Goal: Task Accomplishment & Management: Use online tool/utility

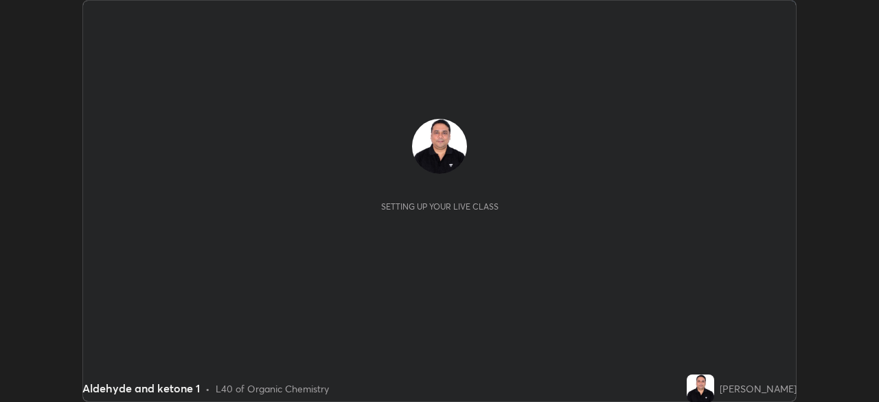
scroll to position [402, 878]
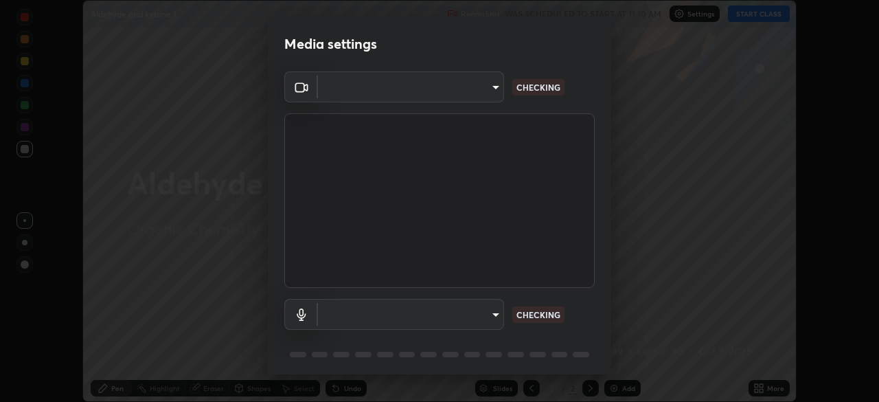
type input "91e77ac2d5f895b7de034188ea114b57184921d1251f25b945ead3daf74f7606"
click at [492, 317] on body "Erase all Aldehyde and ketone 1 Recording WAS SCHEDULED TO START AT 11:10 AM Se…" at bounding box center [439, 201] width 879 height 402
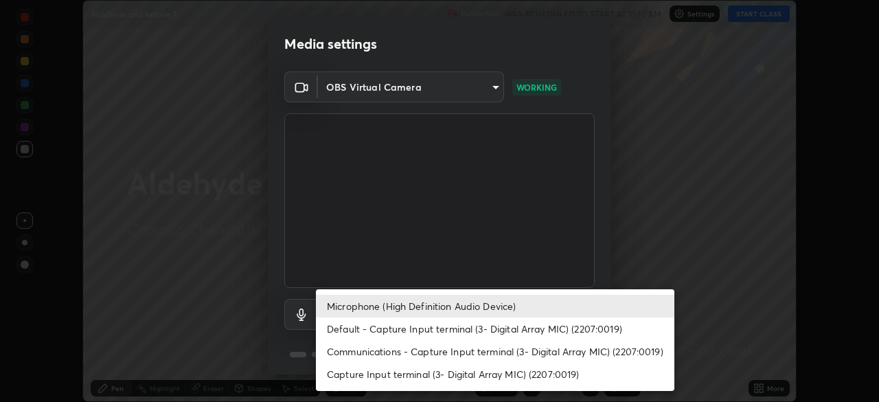
click at [446, 331] on li "Default - Capture Input terminal (3- Digital Array MIC) (2207:0019)" at bounding box center [495, 328] width 358 height 23
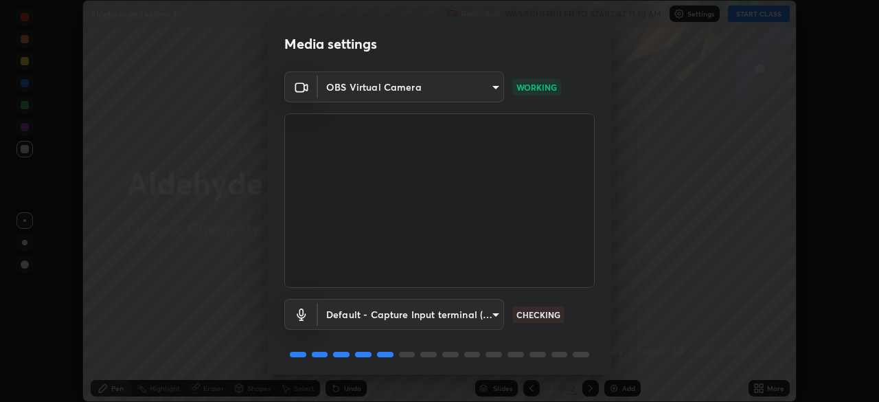
click at [453, 316] on body "Erase all Aldehyde and ketone 1 Recording WAS SCHEDULED TO START AT 11:10 AM Se…" at bounding box center [439, 201] width 879 height 402
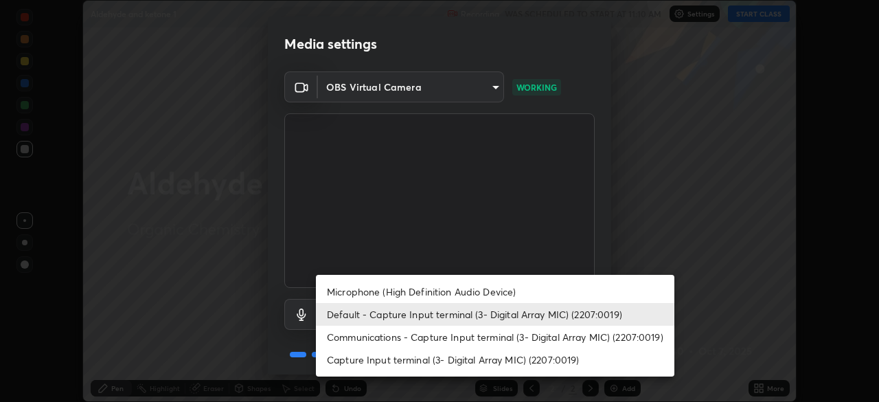
click at [400, 295] on li "Microphone (High Definition Audio Device)" at bounding box center [495, 291] width 358 height 23
type input "3dc2b739b9a9872d95faf776d80a23cbecc9636a74f078af5d0065b4f7b8c1a5"
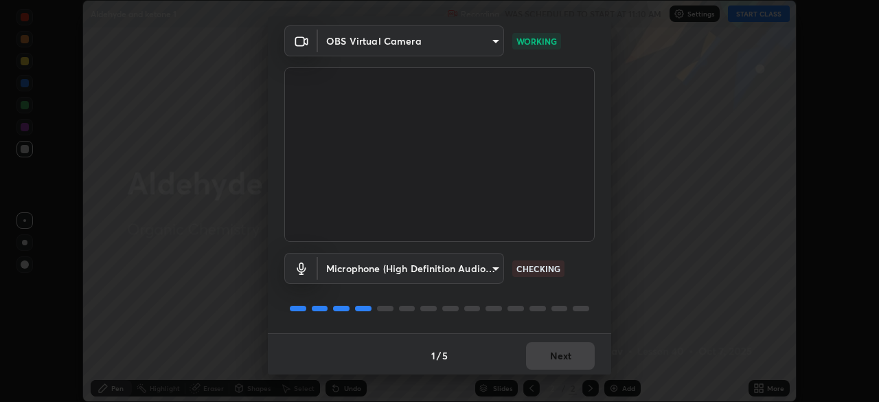
scroll to position [49, 0]
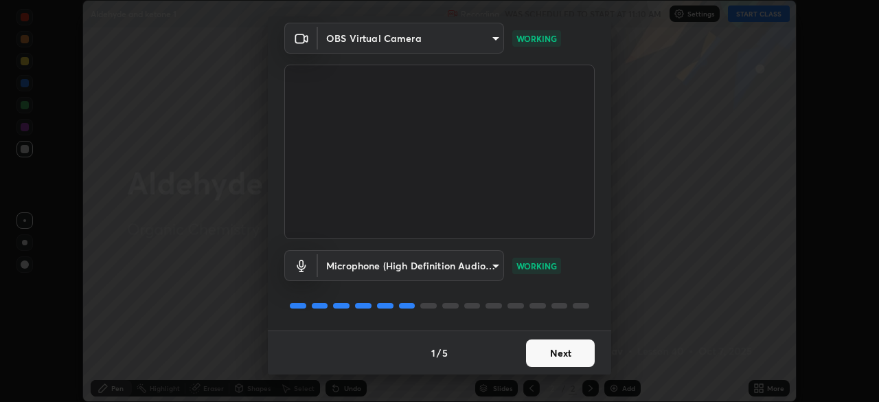
click at [544, 351] on button "Next" at bounding box center [560, 352] width 69 height 27
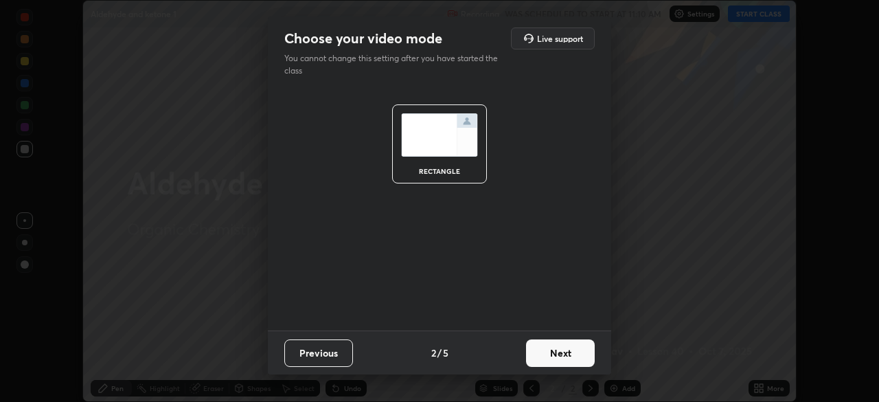
scroll to position [0, 0]
click at [549, 358] on button "Next" at bounding box center [560, 352] width 69 height 27
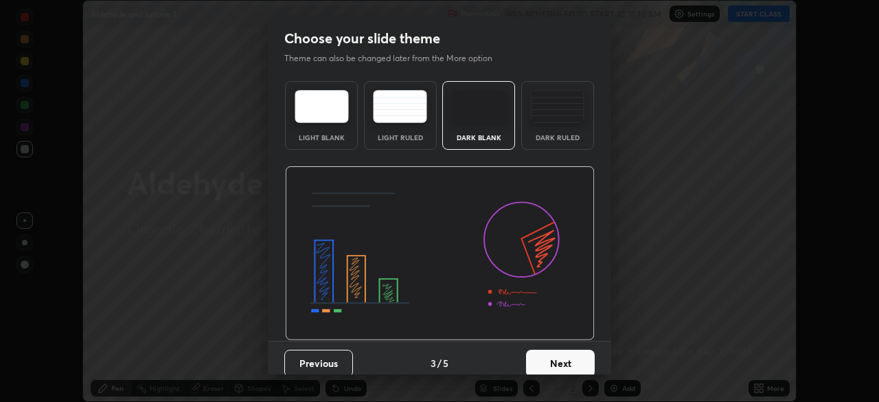
click at [551, 362] on button "Next" at bounding box center [560, 362] width 69 height 27
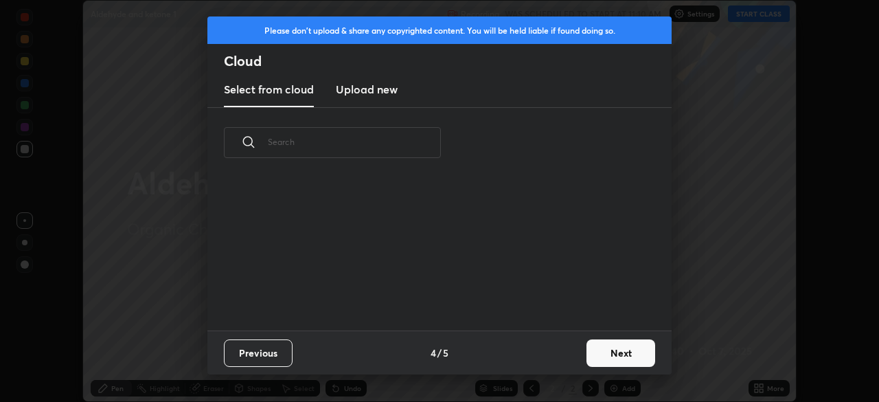
click at [551, 362] on div "Previous 4 / 5 Next" at bounding box center [439, 352] width 464 height 44
click at [595, 357] on button "Next" at bounding box center [620, 352] width 69 height 27
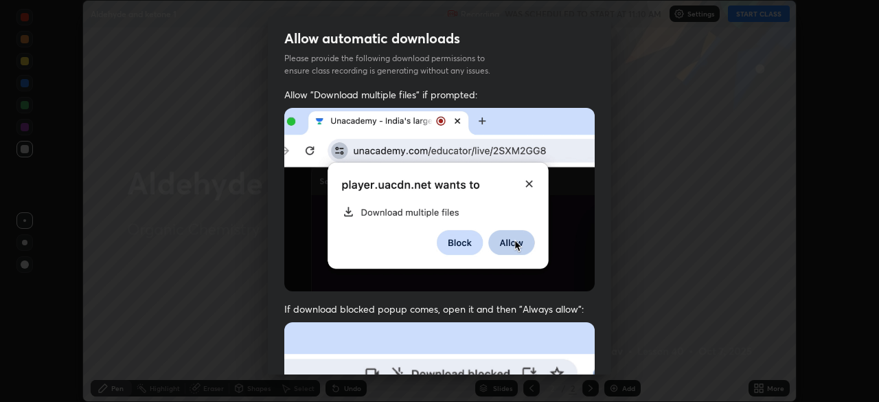
click at [597, 361] on div "Allow "Download multiple files" if prompted: If download blocked popup comes, o…" at bounding box center [439, 377] width 343 height 578
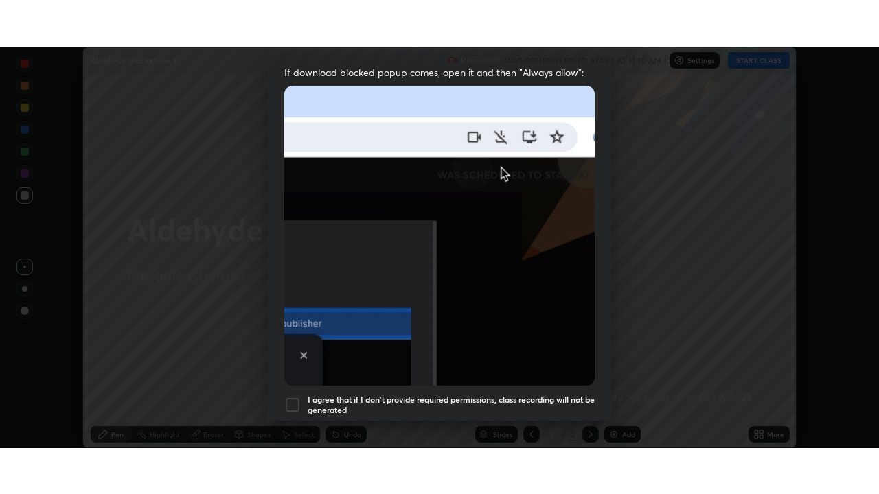
scroll to position [329, 0]
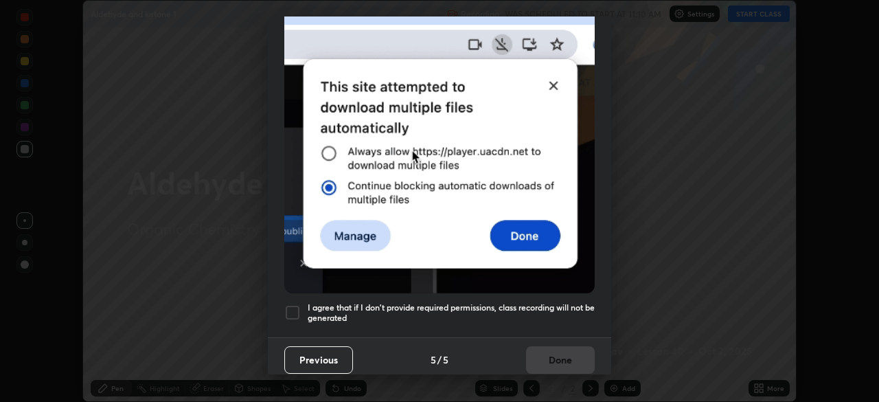
click at [292, 308] on div at bounding box center [292, 312] width 16 height 16
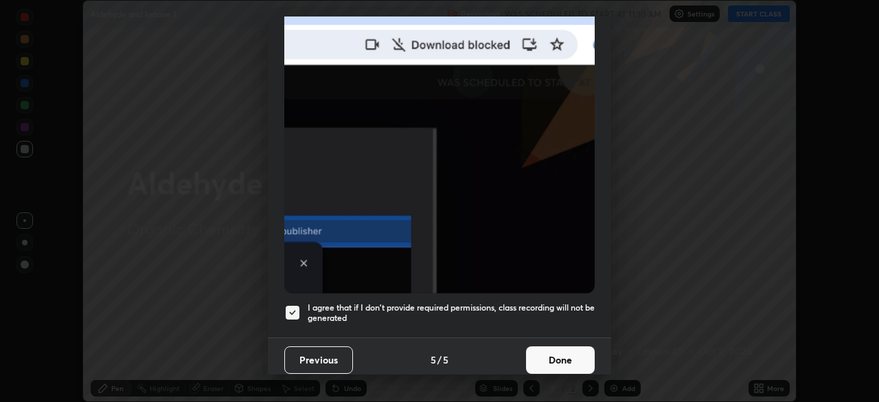
click at [535, 351] on button "Done" at bounding box center [560, 359] width 69 height 27
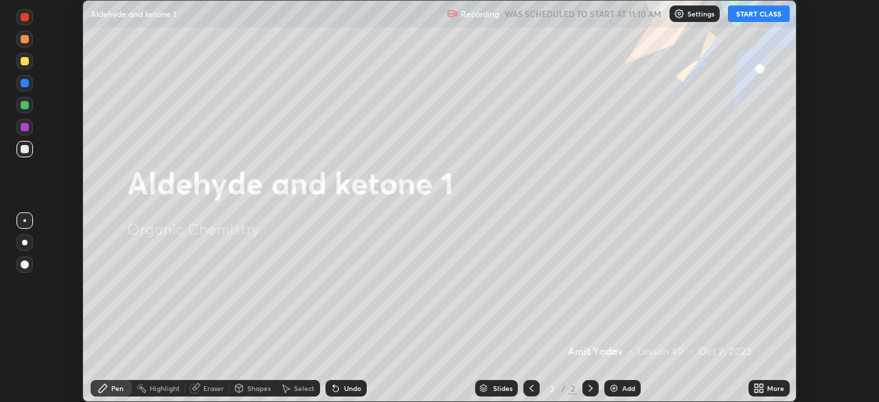
click at [756, 385] on icon at bounding box center [755, 385] width 3 height 3
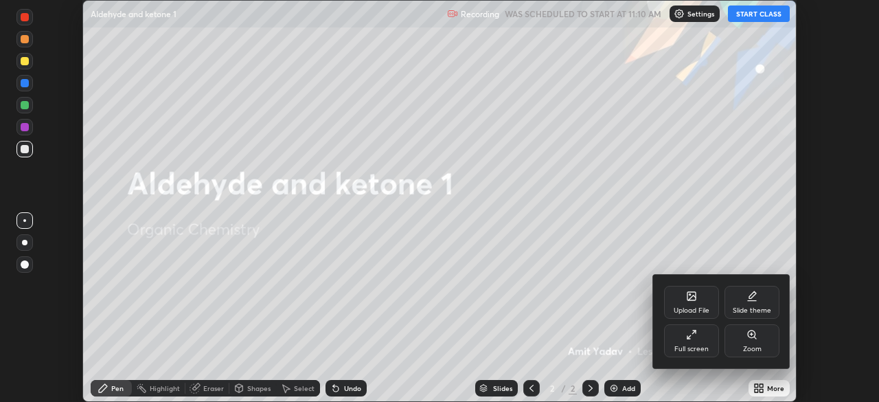
click at [678, 336] on div "Full screen" at bounding box center [691, 340] width 55 height 33
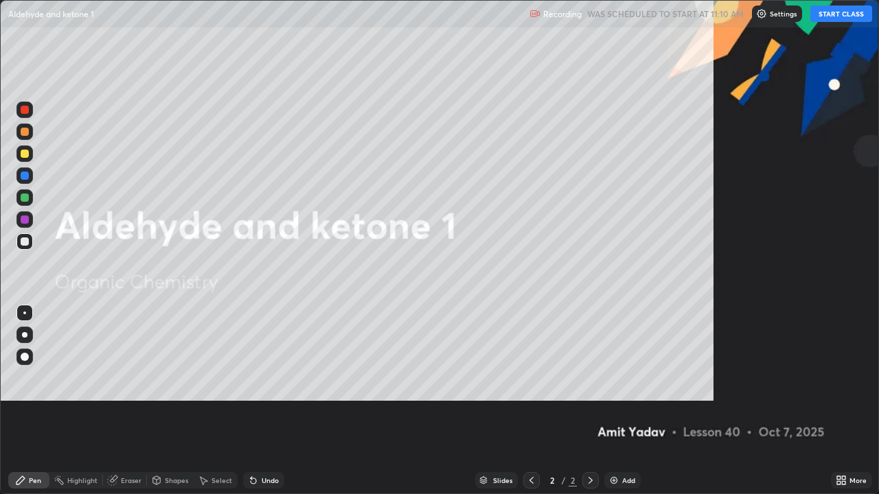
scroll to position [494, 879]
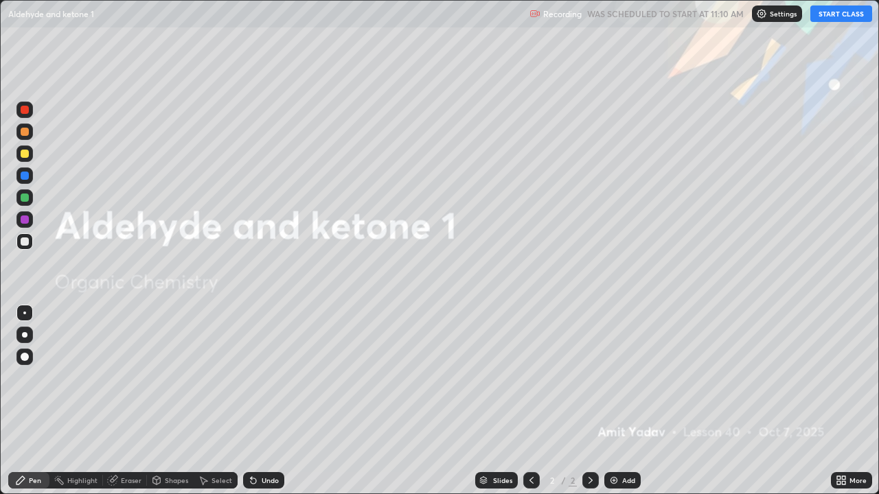
click at [841, 19] on button "START CLASS" at bounding box center [841, 13] width 62 height 16
click at [622, 401] on div "Add" at bounding box center [628, 480] width 13 height 7
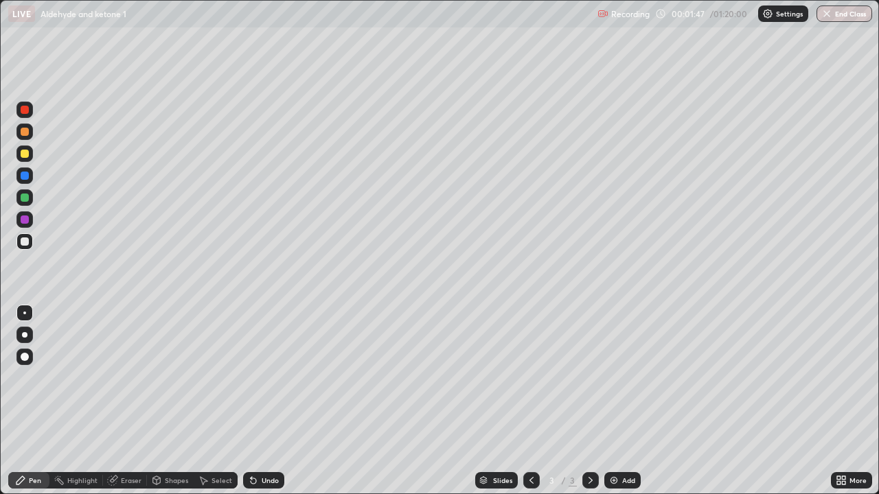
click at [25, 154] on div at bounding box center [25, 154] width 8 height 8
click at [605, 401] on div "Add" at bounding box center [622, 480] width 36 height 16
click at [25, 242] on div at bounding box center [25, 242] width 8 height 8
click at [256, 401] on div "Undo" at bounding box center [263, 480] width 41 height 16
click at [25, 154] on div at bounding box center [25, 154] width 8 height 8
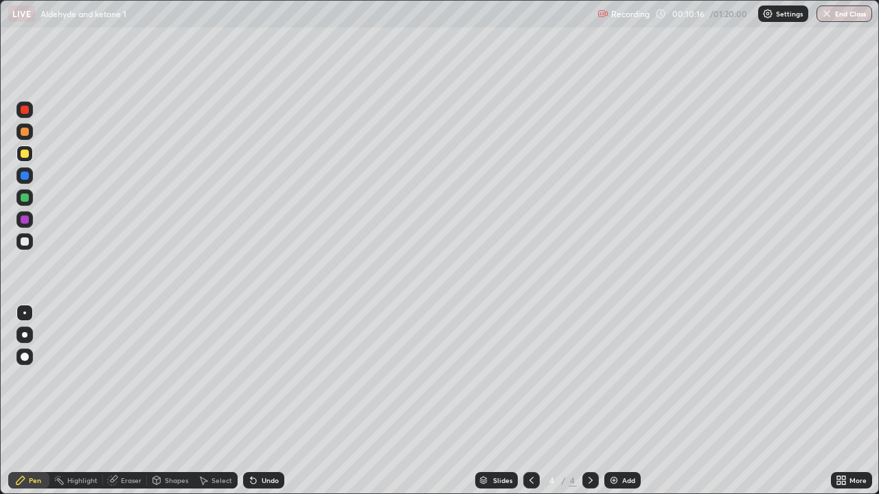
click at [25, 242] on div at bounding box center [25, 242] width 8 height 8
click at [257, 401] on div "Undo" at bounding box center [263, 480] width 41 height 16
click at [269, 401] on div "Undo" at bounding box center [263, 480] width 41 height 16
click at [271, 401] on div "Undo" at bounding box center [263, 480] width 41 height 16
click at [268, 401] on div "Undo" at bounding box center [270, 480] width 17 height 7
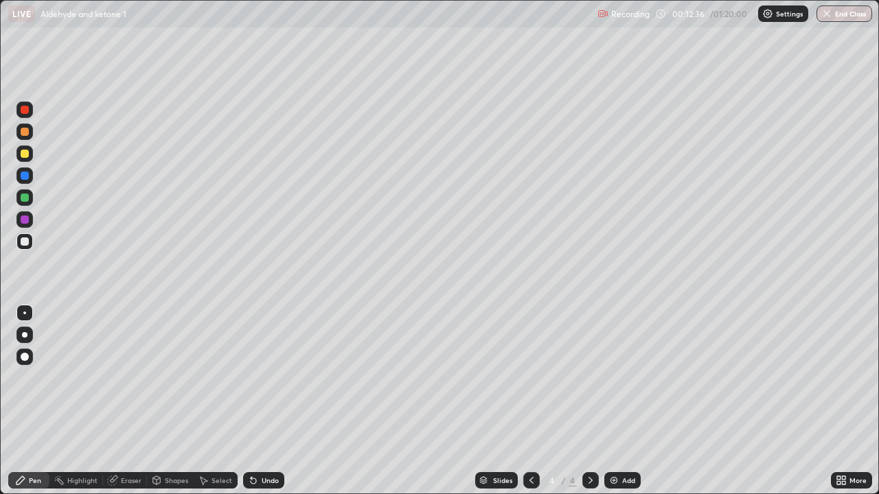
click at [264, 401] on div "Undo" at bounding box center [263, 480] width 41 height 16
click at [266, 401] on div "Undo" at bounding box center [270, 480] width 17 height 7
click at [265, 401] on div "Undo" at bounding box center [270, 480] width 17 height 7
click at [25, 154] on div at bounding box center [25, 154] width 8 height 8
click at [273, 401] on div "Undo" at bounding box center [263, 480] width 41 height 16
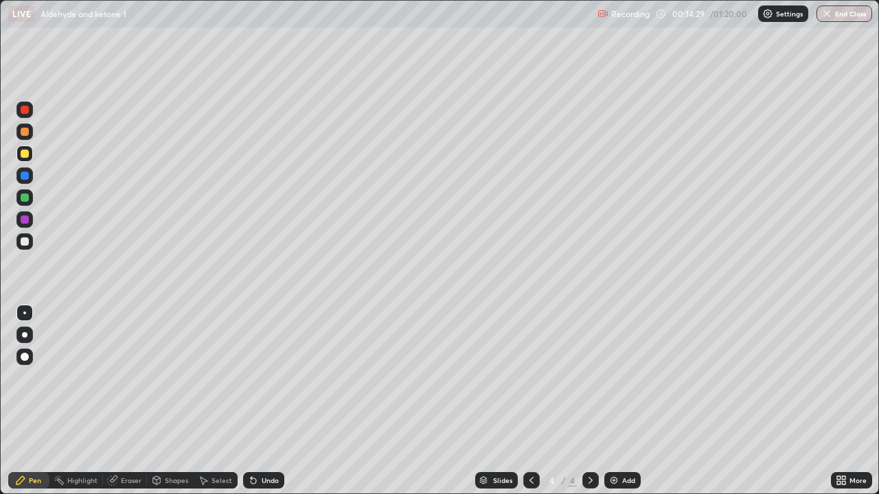
click at [268, 401] on div "Undo" at bounding box center [263, 480] width 41 height 16
click at [266, 401] on div "Undo" at bounding box center [270, 480] width 17 height 7
click at [264, 401] on div "Undo" at bounding box center [270, 480] width 17 height 7
click at [266, 401] on div "Undo" at bounding box center [270, 480] width 17 height 7
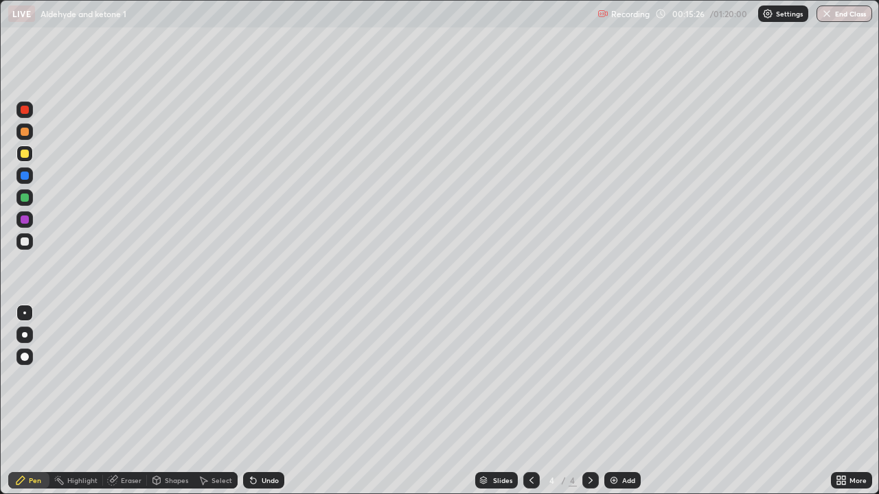
click at [266, 401] on div "Undo" at bounding box center [270, 480] width 17 height 7
click at [262, 401] on div "Undo" at bounding box center [270, 480] width 17 height 7
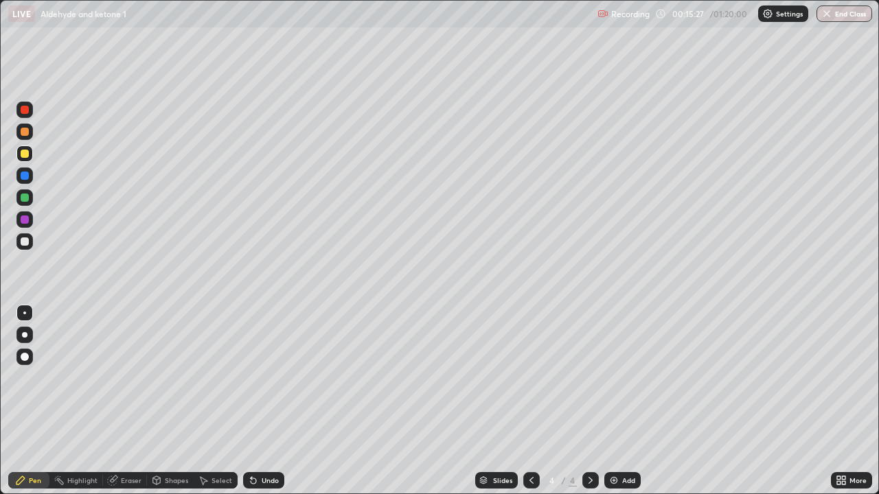
click at [262, 401] on div "Undo" at bounding box center [270, 480] width 17 height 7
click at [605, 401] on div "Add" at bounding box center [622, 480] width 36 height 16
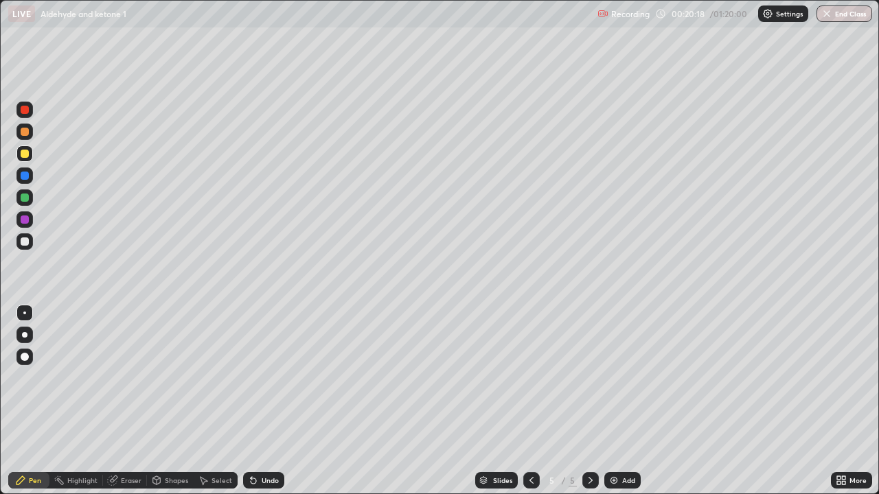
click at [27, 240] on div at bounding box center [25, 242] width 8 height 8
click at [530, 401] on icon at bounding box center [531, 480] width 11 height 11
click at [589, 401] on icon at bounding box center [590, 480] width 11 height 11
click at [263, 401] on div "Undo" at bounding box center [270, 480] width 17 height 7
click at [271, 401] on div "Undo" at bounding box center [270, 480] width 17 height 7
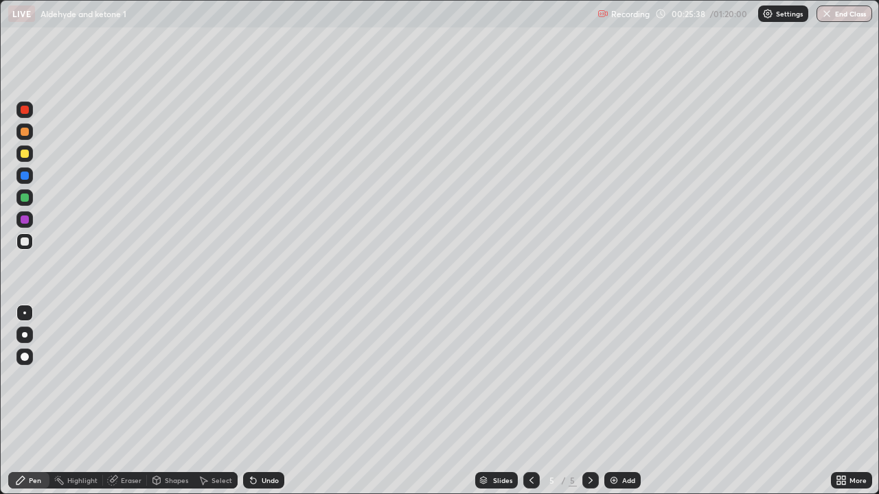
click at [278, 401] on div "Undo" at bounding box center [263, 480] width 41 height 16
click at [266, 401] on div "Undo" at bounding box center [270, 480] width 17 height 7
click at [606, 401] on div "Add" at bounding box center [622, 480] width 36 height 16
click at [263, 401] on div "Undo" at bounding box center [270, 480] width 17 height 7
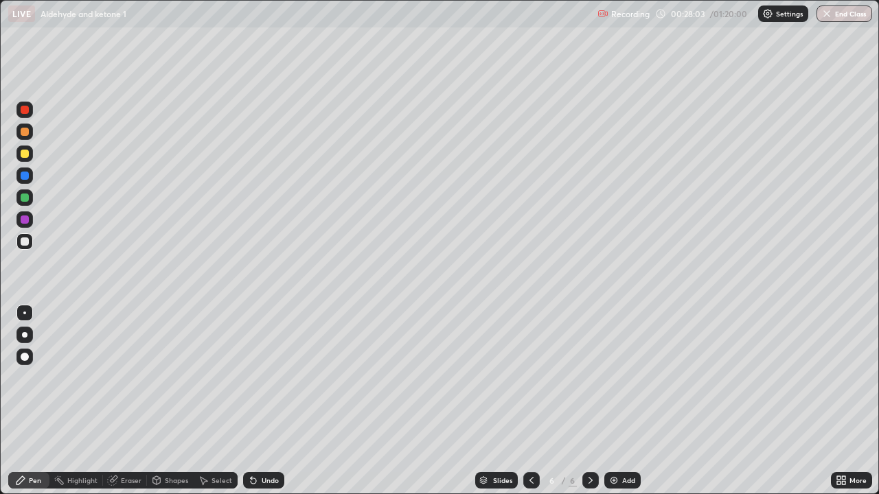
click at [262, 401] on div "Undo" at bounding box center [270, 480] width 17 height 7
click at [265, 401] on div "Undo" at bounding box center [263, 480] width 41 height 16
click at [264, 401] on div "Undo" at bounding box center [263, 480] width 41 height 16
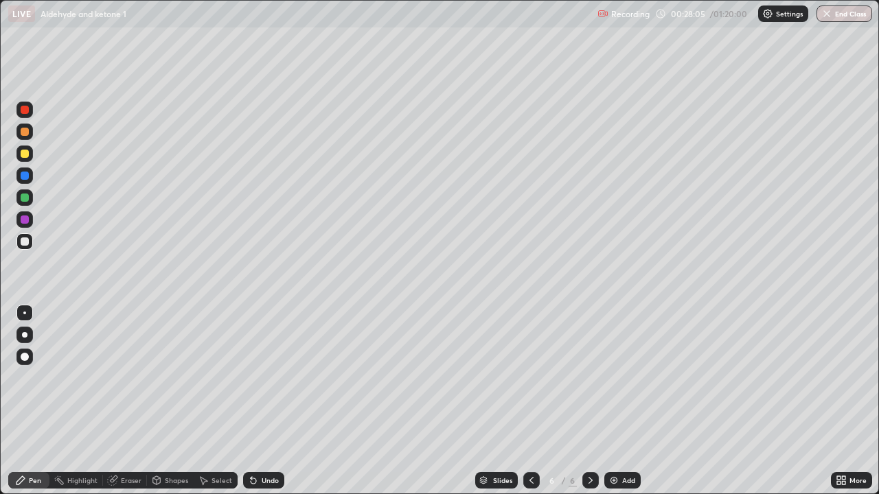
click at [260, 401] on div "Undo" at bounding box center [263, 480] width 41 height 16
click at [262, 401] on div "Undo" at bounding box center [263, 480] width 41 height 16
click at [265, 401] on div "Undo" at bounding box center [263, 480] width 41 height 16
click at [31, 160] on div at bounding box center [24, 154] width 16 height 16
click at [28, 242] on div at bounding box center [25, 242] width 8 height 8
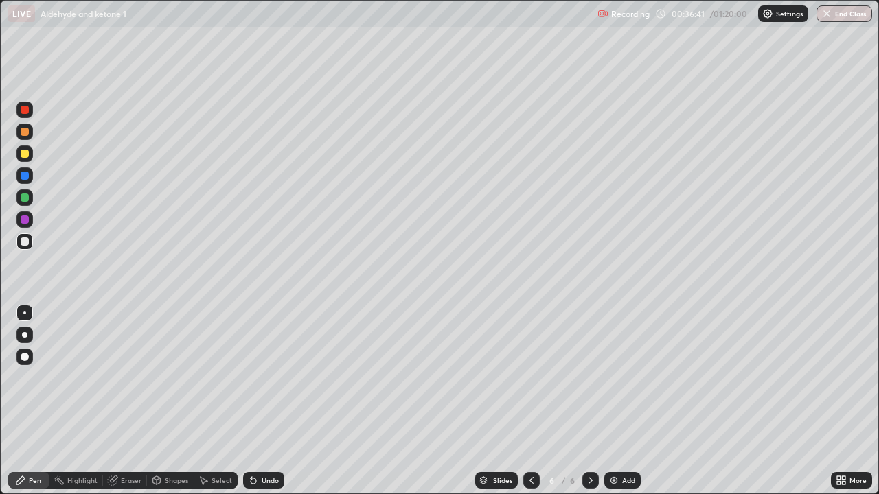
click at [26, 160] on div at bounding box center [24, 154] width 16 height 16
click at [605, 401] on div "Add" at bounding box center [622, 480] width 36 height 16
click at [25, 242] on div at bounding box center [25, 242] width 8 height 8
click at [610, 401] on img at bounding box center [613, 480] width 11 height 11
click at [25, 132] on div at bounding box center [25, 132] width 8 height 8
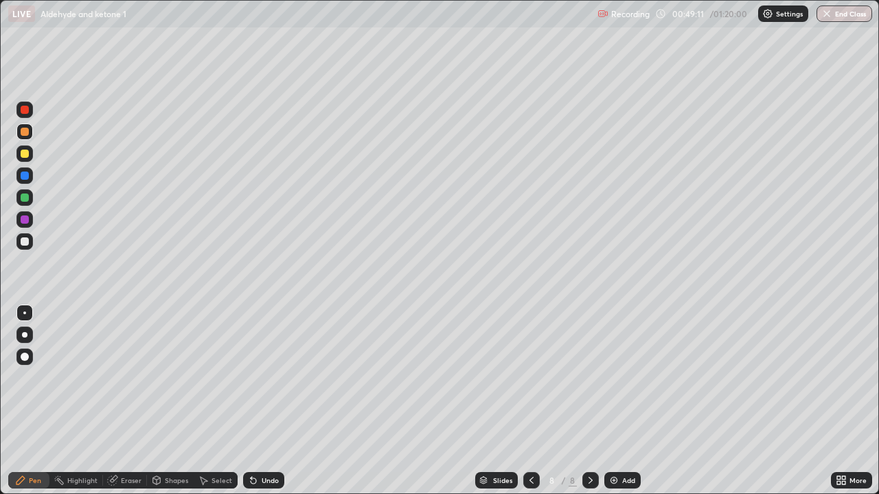
click at [21, 244] on div at bounding box center [25, 242] width 8 height 8
click at [26, 160] on div at bounding box center [24, 154] width 16 height 16
click at [27, 200] on div at bounding box center [25, 198] width 8 height 8
click at [27, 183] on div at bounding box center [24, 176] width 16 height 16
click at [24, 157] on div at bounding box center [25, 154] width 8 height 8
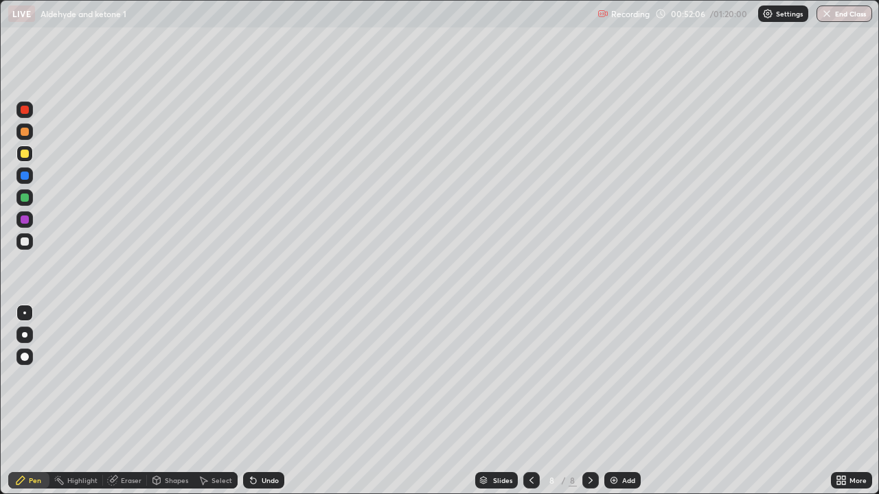
click at [264, 401] on div "Undo" at bounding box center [270, 480] width 17 height 7
click at [268, 401] on div "Undo" at bounding box center [270, 480] width 17 height 7
click at [273, 401] on div "Undo" at bounding box center [270, 480] width 17 height 7
click at [274, 401] on div "Undo" at bounding box center [263, 480] width 41 height 16
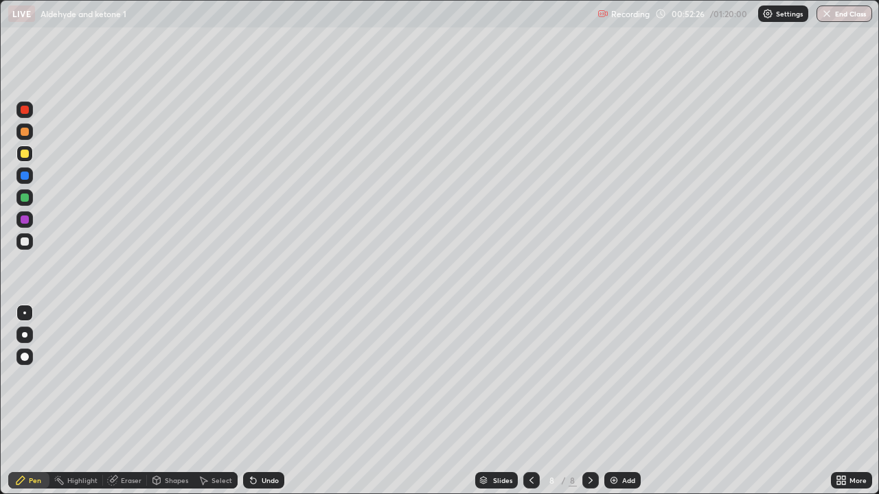
click at [274, 401] on div "Undo" at bounding box center [263, 480] width 41 height 16
click at [272, 401] on div "Undo" at bounding box center [270, 480] width 17 height 7
click at [137, 401] on div "Eraser" at bounding box center [131, 480] width 21 height 7
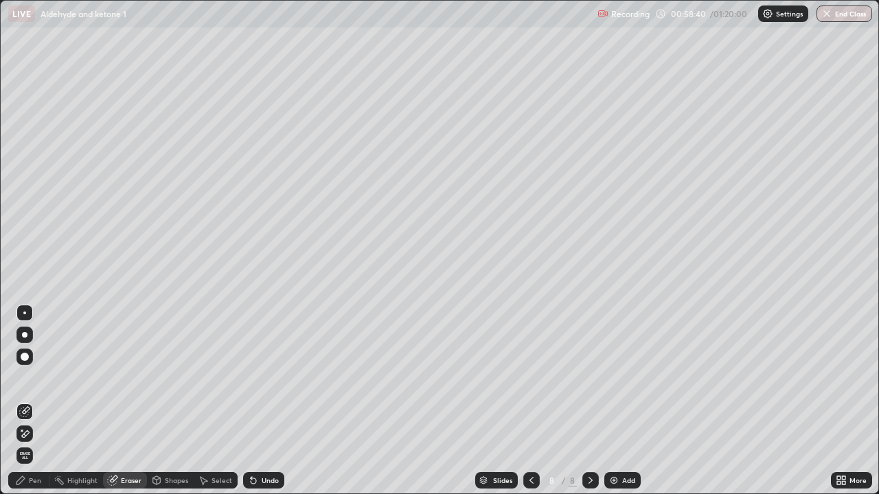
click at [34, 401] on div "Pen" at bounding box center [35, 480] width 12 height 7
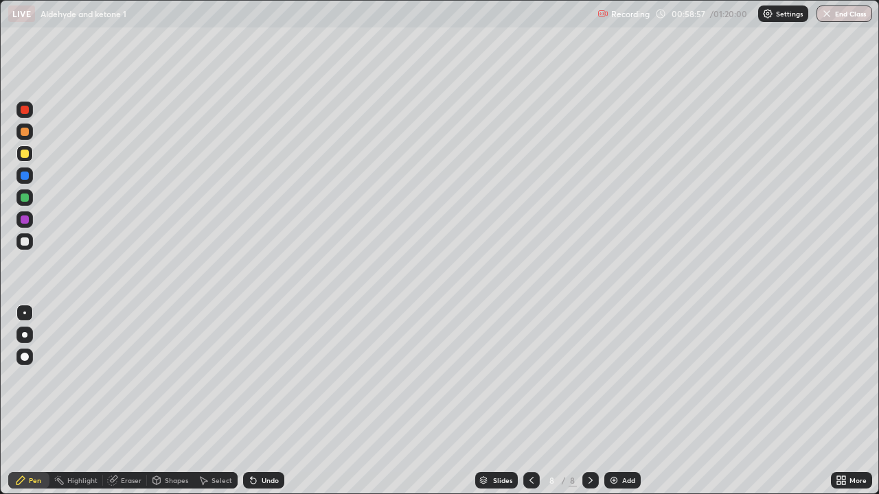
click at [21, 197] on div at bounding box center [25, 198] width 8 height 8
click at [612, 401] on img at bounding box center [613, 480] width 11 height 11
click at [25, 155] on div at bounding box center [25, 154] width 8 height 8
click at [24, 244] on div at bounding box center [25, 242] width 8 height 8
click at [25, 156] on div at bounding box center [25, 154] width 8 height 8
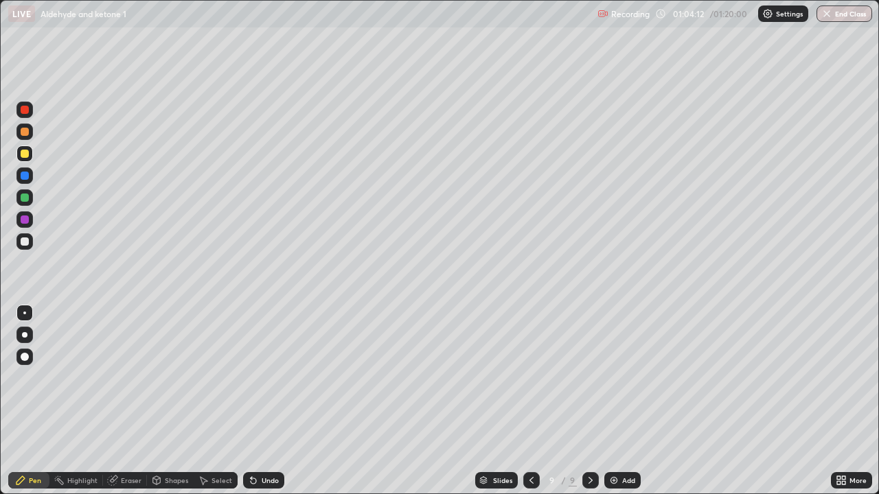
click at [25, 242] on div at bounding box center [25, 242] width 8 height 8
click at [530, 401] on icon at bounding box center [531, 480] width 11 height 11
click at [532, 401] on div at bounding box center [531, 480] width 16 height 16
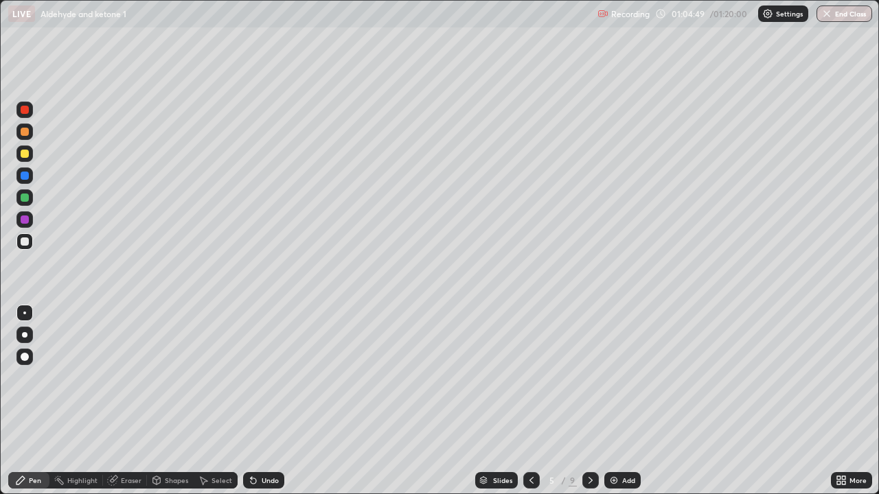
click at [525, 401] on div at bounding box center [531, 480] width 16 height 16
click at [270, 401] on div "Undo" at bounding box center [263, 480] width 41 height 16
click at [589, 401] on icon at bounding box center [590, 480] width 11 height 11
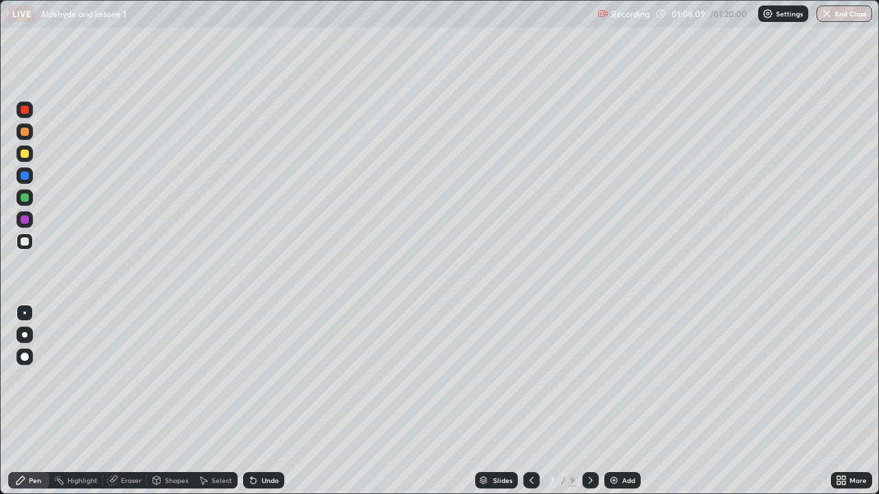
click at [589, 401] on icon at bounding box center [590, 480] width 11 height 11
click at [590, 401] on icon at bounding box center [590, 480] width 11 height 11
click at [29, 161] on div at bounding box center [24, 154] width 16 height 16
click at [22, 247] on div at bounding box center [24, 241] width 16 height 16
click at [839, 13] on button "End Class" at bounding box center [845, 13] width 54 height 16
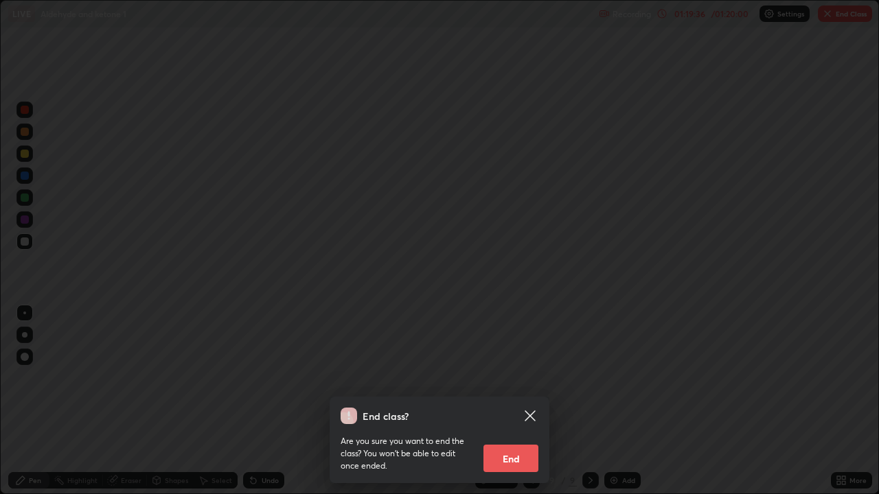
click at [514, 401] on button "End" at bounding box center [510, 458] width 55 height 27
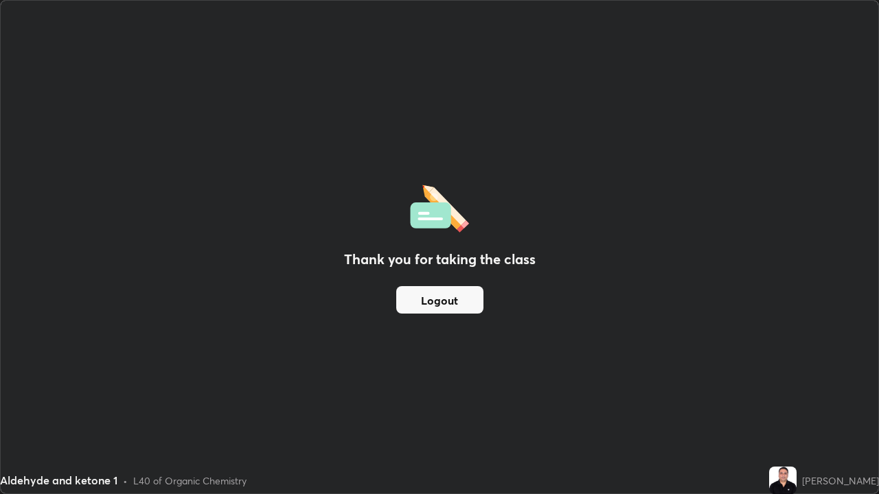
click at [451, 309] on button "Logout" at bounding box center [439, 299] width 87 height 27
